Goal: Find specific page/section: Find specific page/section

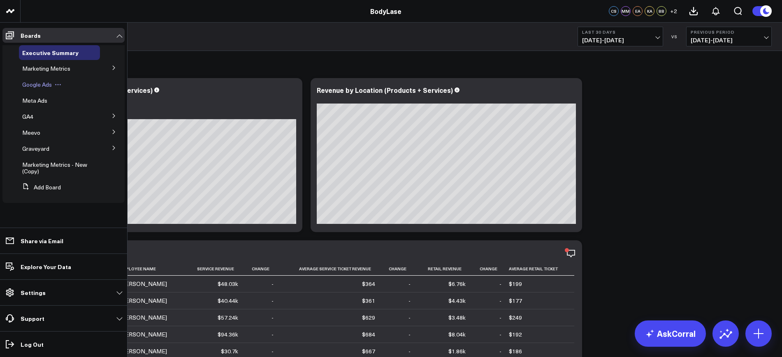
click at [32, 84] on span "Google Ads" at bounding box center [37, 85] width 30 height 8
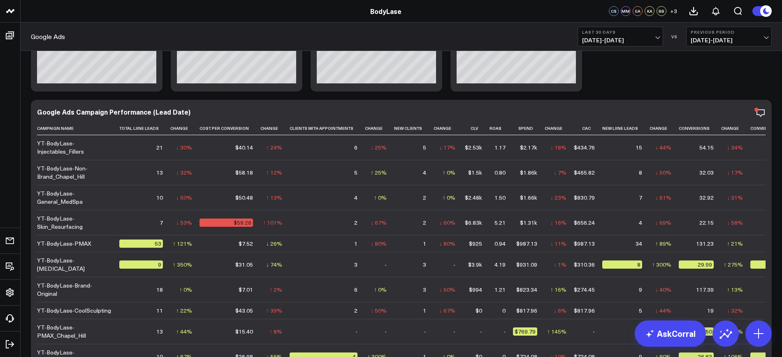
scroll to position [154, 0]
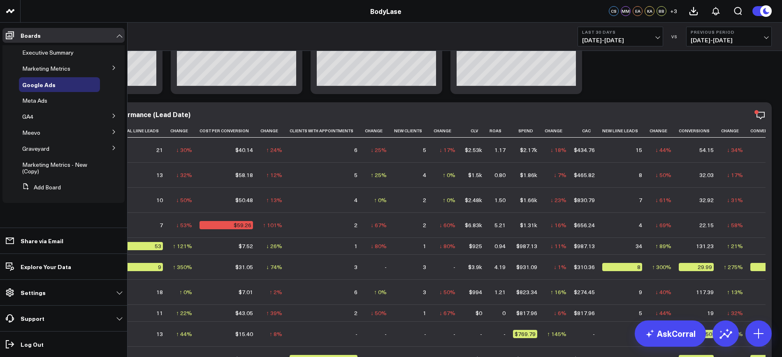
click at [114, 64] on button at bounding box center [113, 67] width 21 height 12
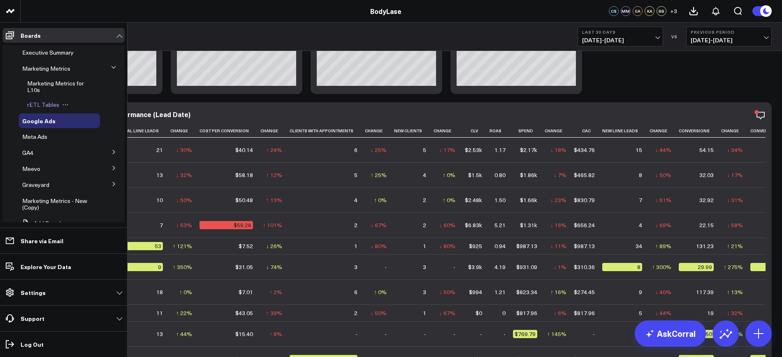
click at [42, 103] on span "rETL Tables" at bounding box center [43, 105] width 32 height 8
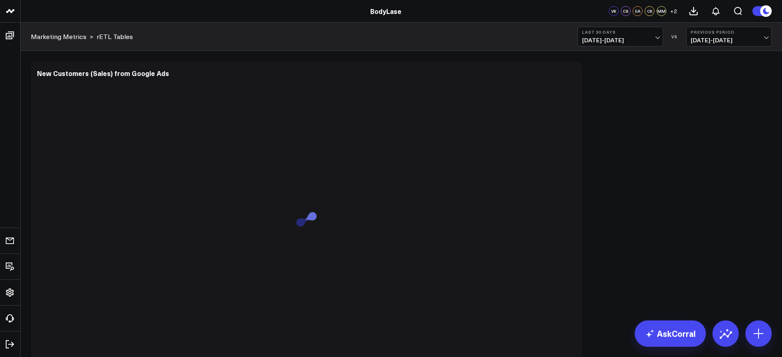
click at [636, 27] on button "Last 30 Days [DATE] - [DATE]" at bounding box center [620, 37] width 86 height 20
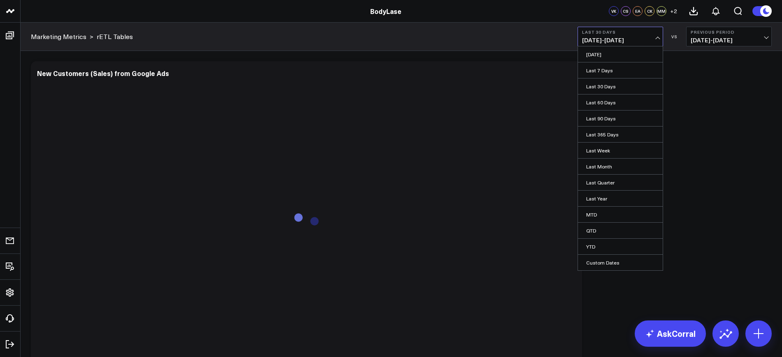
click at [721, 107] on div "Modify via AI Copy link to widget Ask support Remove Create linked copy Executi…" at bounding box center [401, 300] width 749 height 487
